Goal: Information Seeking & Learning: Learn about a topic

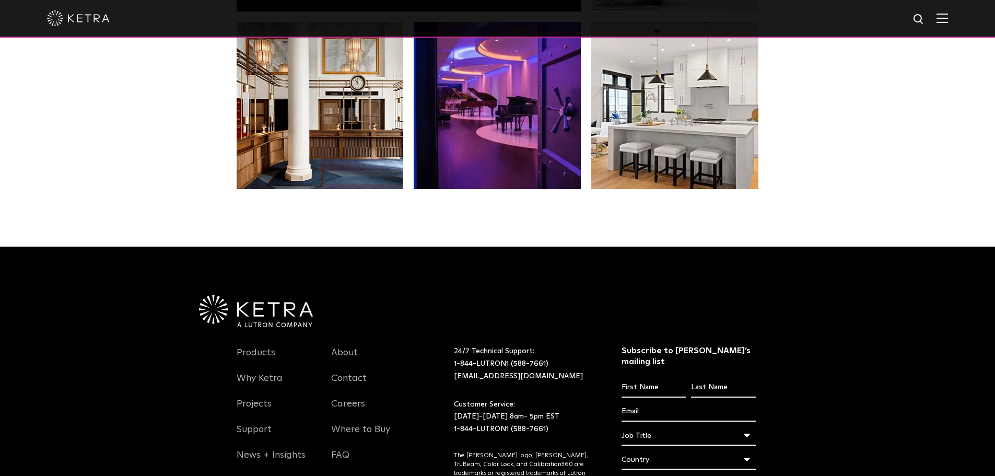
scroll to position [2197, 0]
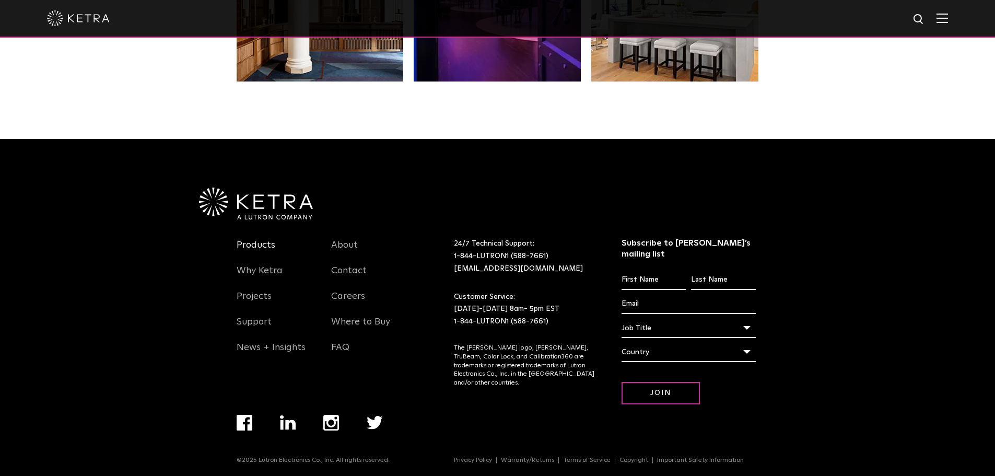
click at [249, 244] on link "Products" at bounding box center [256, 251] width 39 height 24
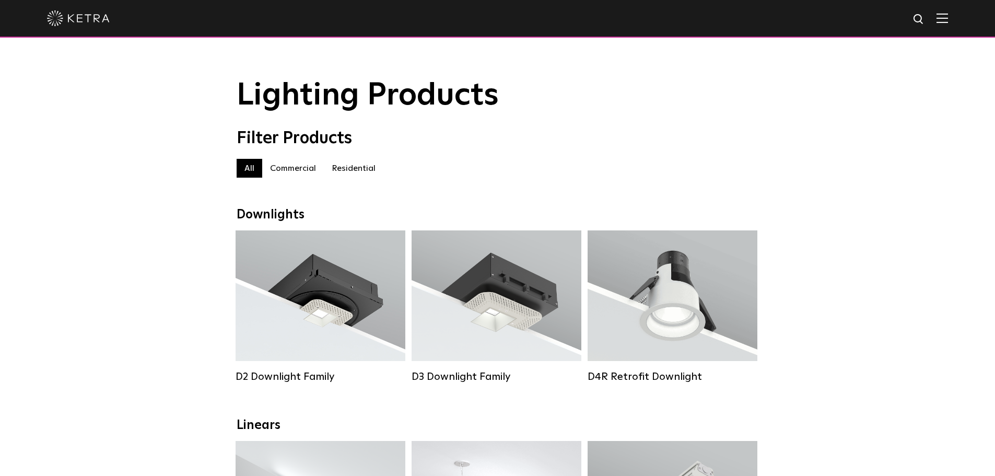
click at [284, 172] on label "Commercial" at bounding box center [293, 168] width 62 height 19
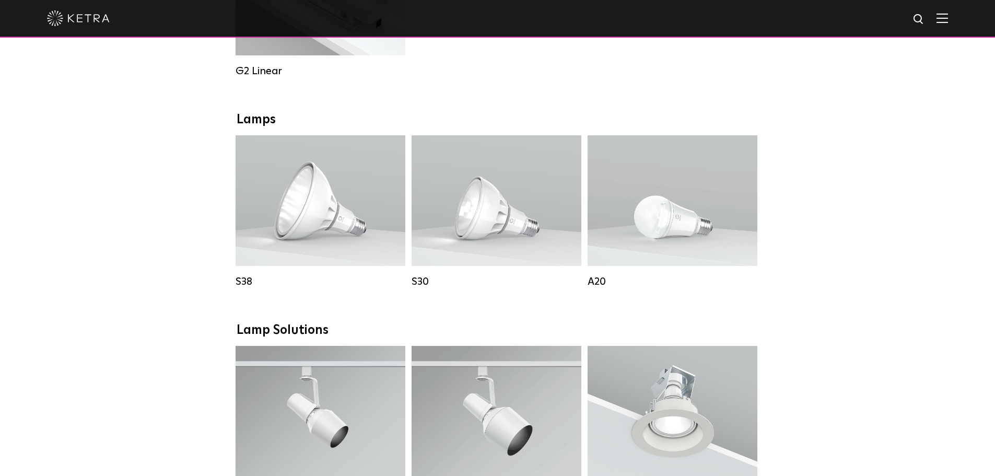
scroll to position [679, 0]
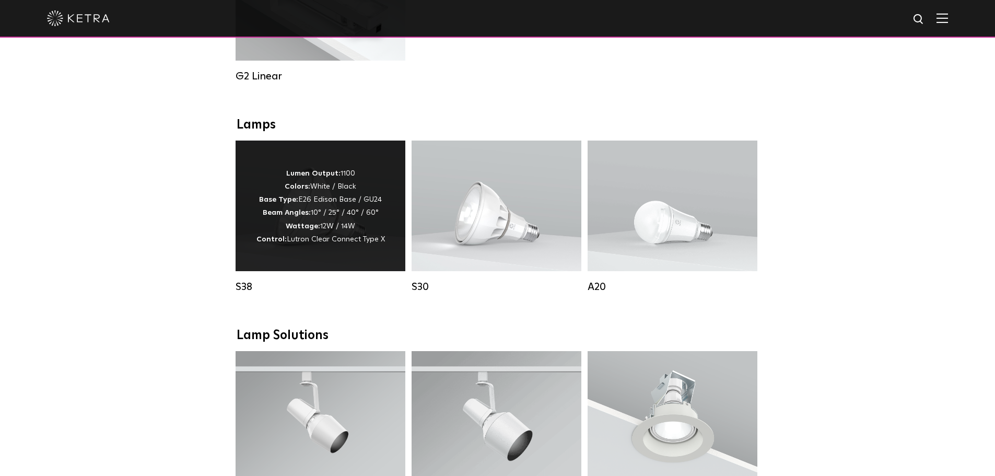
click at [307, 265] on div "Lumen Output: 1100 Colors: White / Black Base Type: E26 Edison Base / GU24 Beam…" at bounding box center [321, 206] width 170 height 131
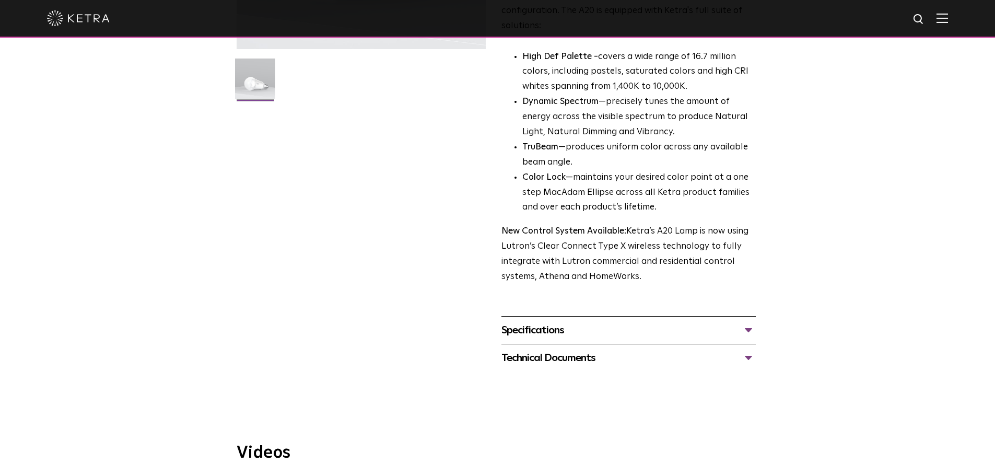
scroll to position [522, 0]
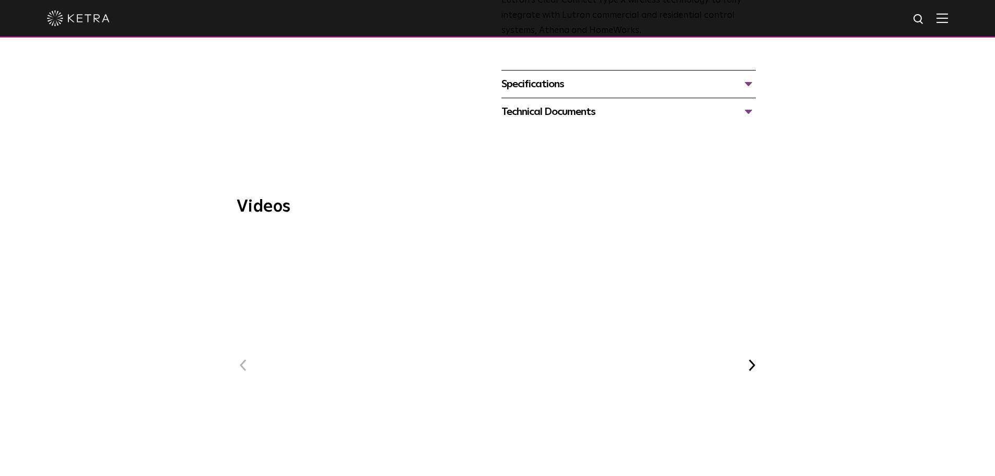
click at [598, 76] on div "Specifications" at bounding box center [629, 84] width 254 height 17
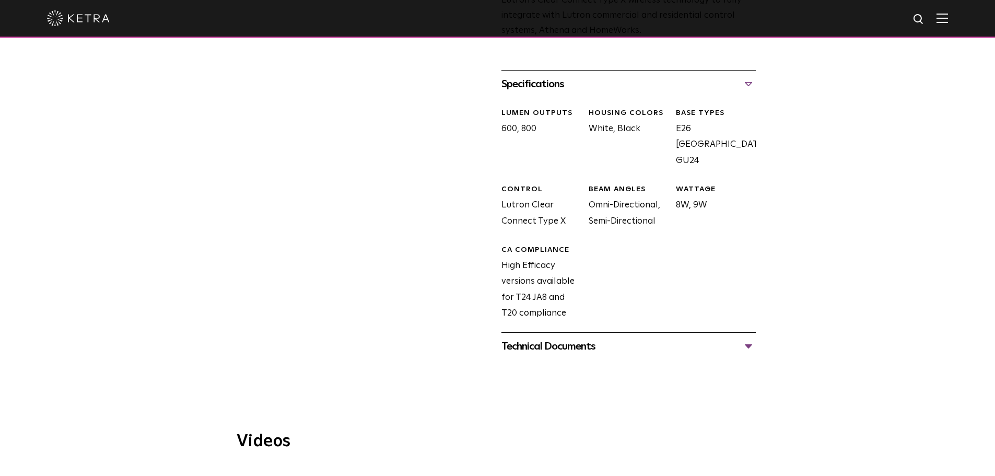
click at [562, 341] on div "Technical Documents A20 Specification Sheet A20 Installation Guide A20 CAD Draw…" at bounding box center [629, 346] width 254 height 28
click at [544, 338] on div "Technical Documents" at bounding box center [629, 346] width 254 height 17
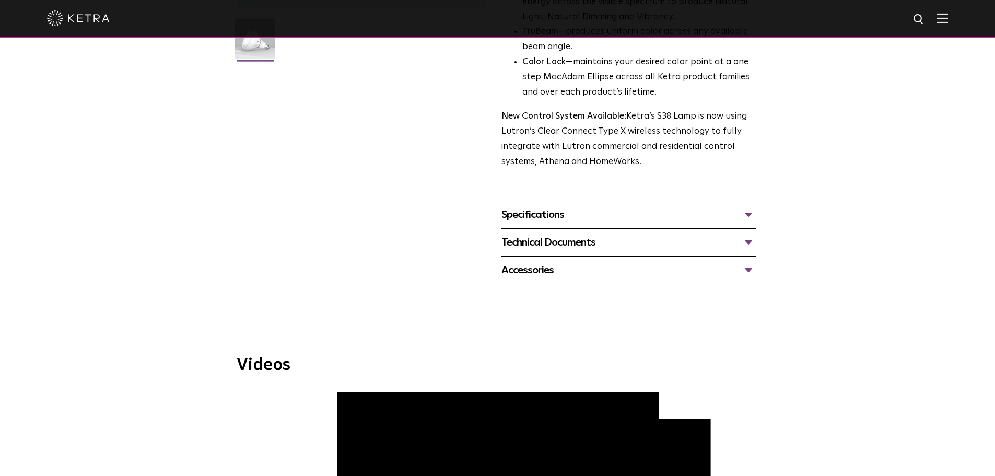
scroll to position [470, 0]
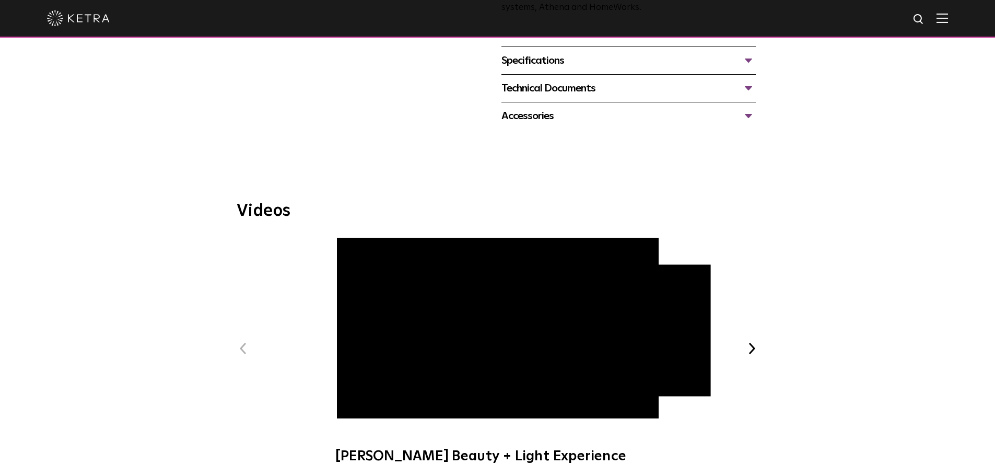
click at [659, 57] on div "Specifications" at bounding box center [629, 60] width 254 height 17
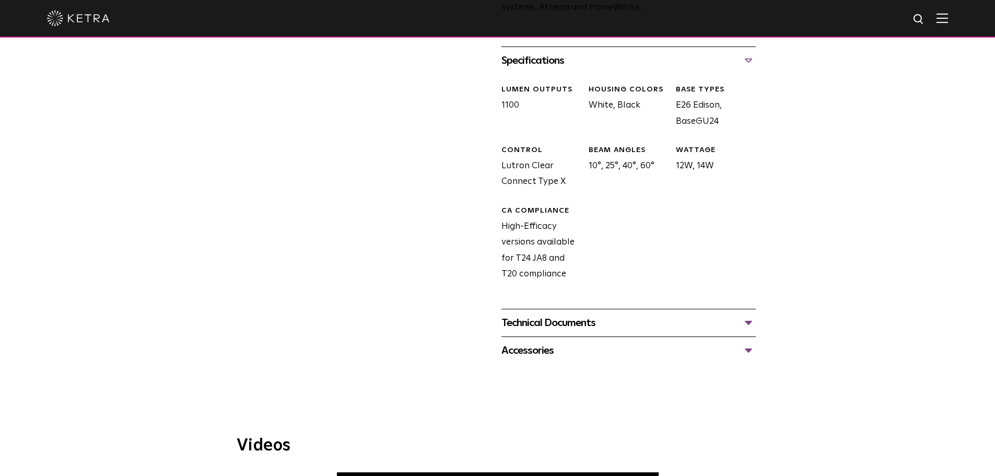
click at [556, 327] on div "Technical Documents" at bounding box center [629, 323] width 254 height 17
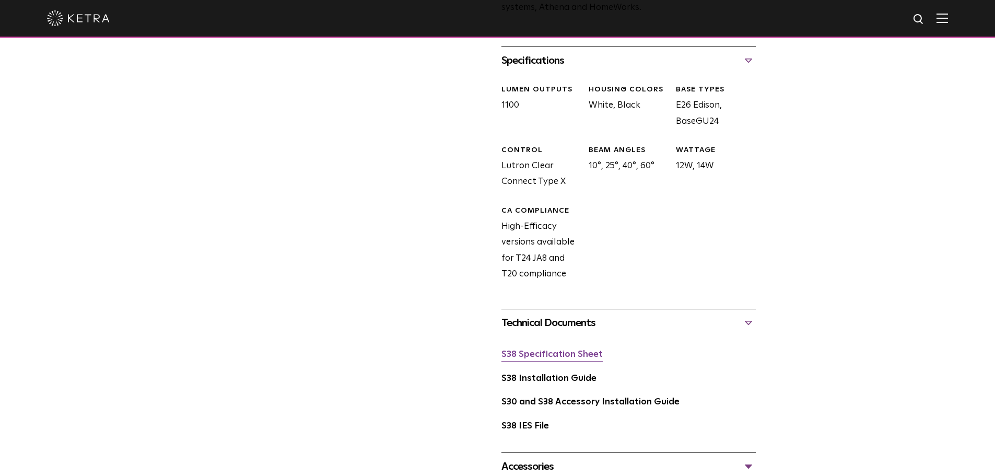
click at [544, 355] on link "S38 Specification Sheet" at bounding box center [552, 354] width 101 height 9
